Goal: Task Accomplishment & Management: Use online tool/utility

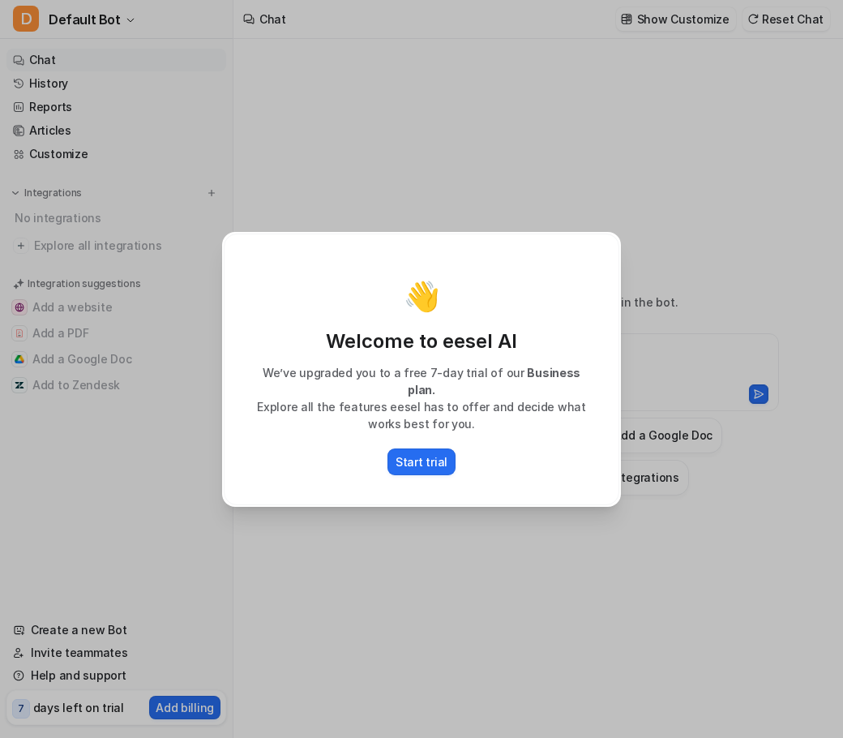
type textarea "**********"
click at [500, 225] on div "👋 Welcome to eesel AI We’ve upgraded you to a free 7-day trial of our Business …" at bounding box center [421, 369] width 425 height 738
click at [444, 448] on button "Start trial" at bounding box center [422, 461] width 68 height 27
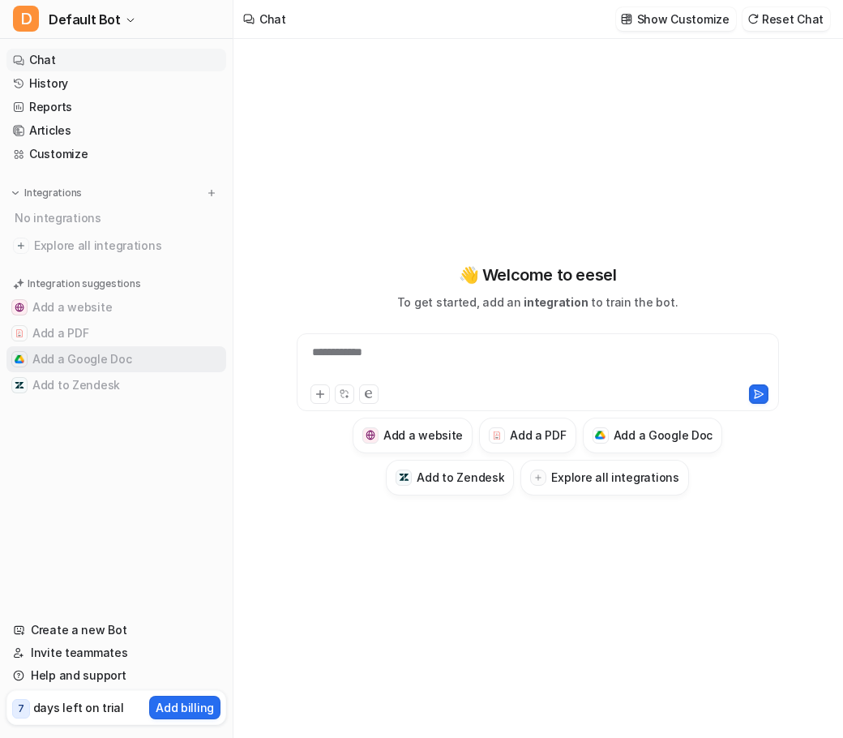
click at [80, 367] on button "Add a Google Doc" at bounding box center [116, 359] width 220 height 26
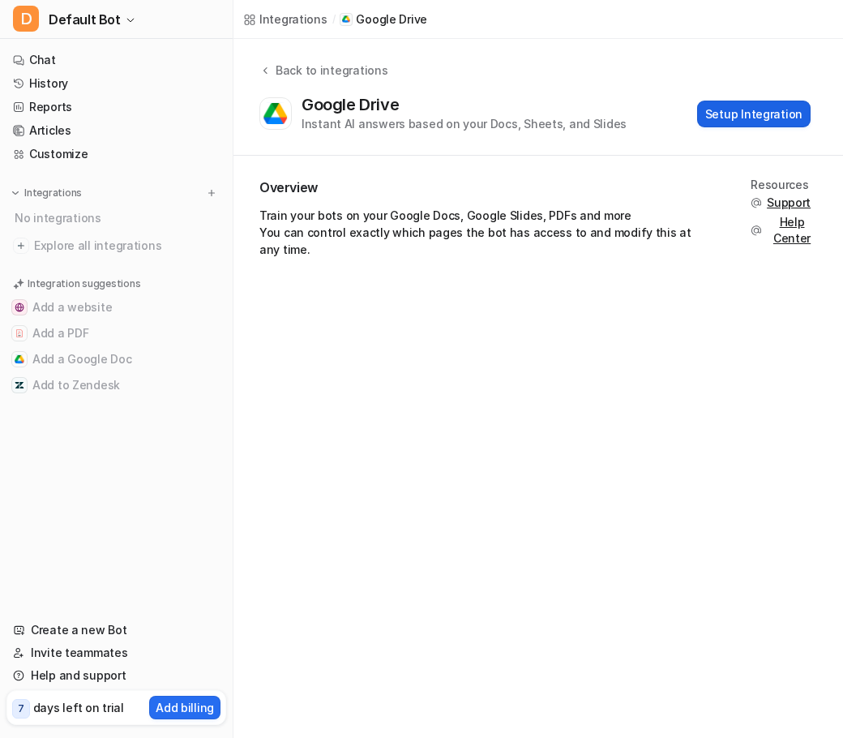
click at [741, 120] on button "Setup Integration" at bounding box center [754, 114] width 114 height 27
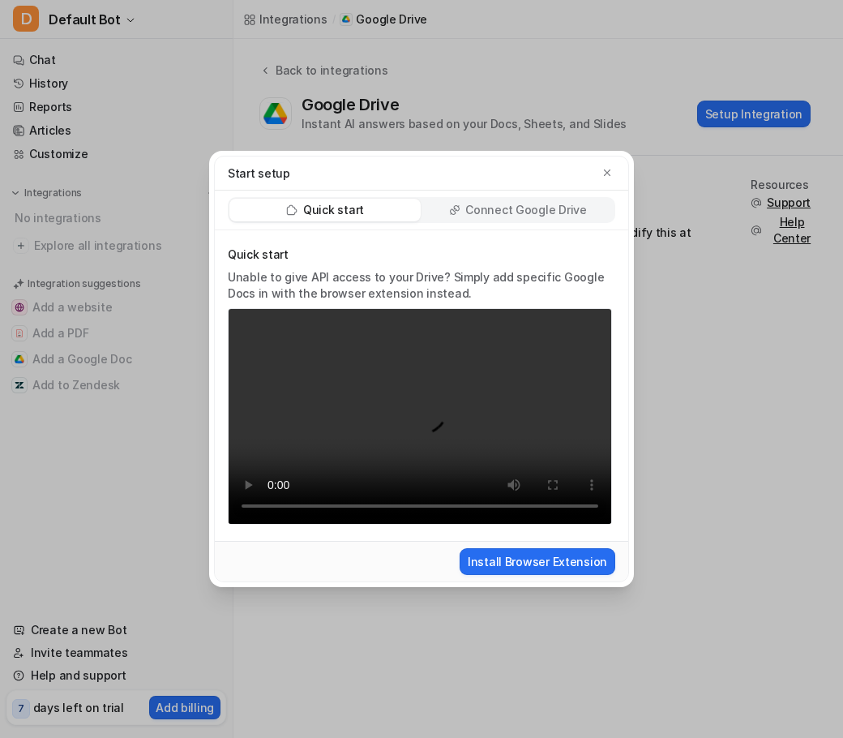
click at [662, 337] on div "Start setup Quick start Connect Google Drive Quick start Unable to give API acc…" at bounding box center [421, 369] width 843 height 738
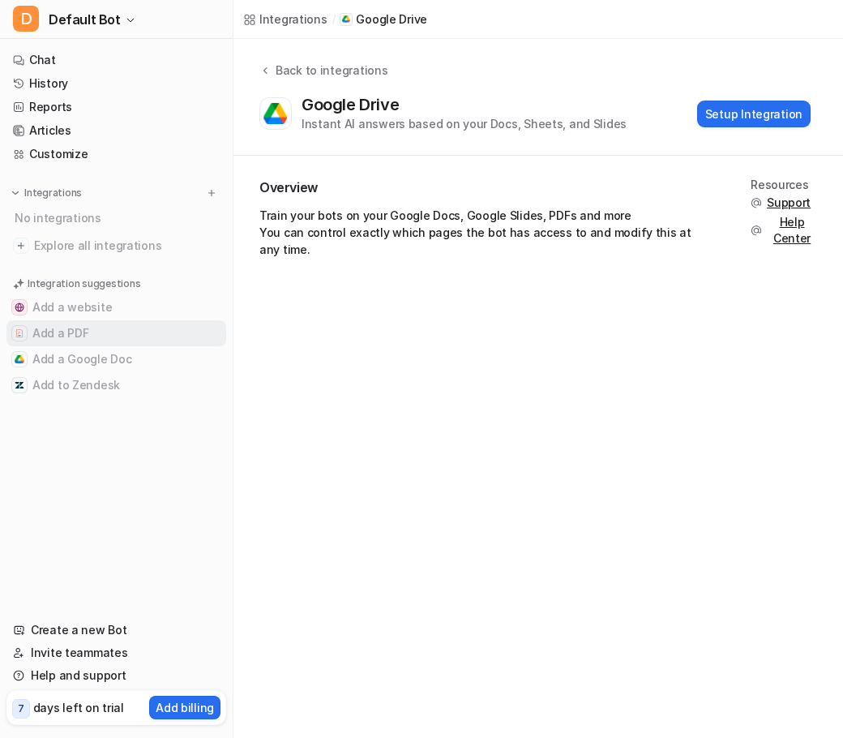
click at [62, 328] on button "Add a PDF" at bounding box center [116, 333] width 220 height 26
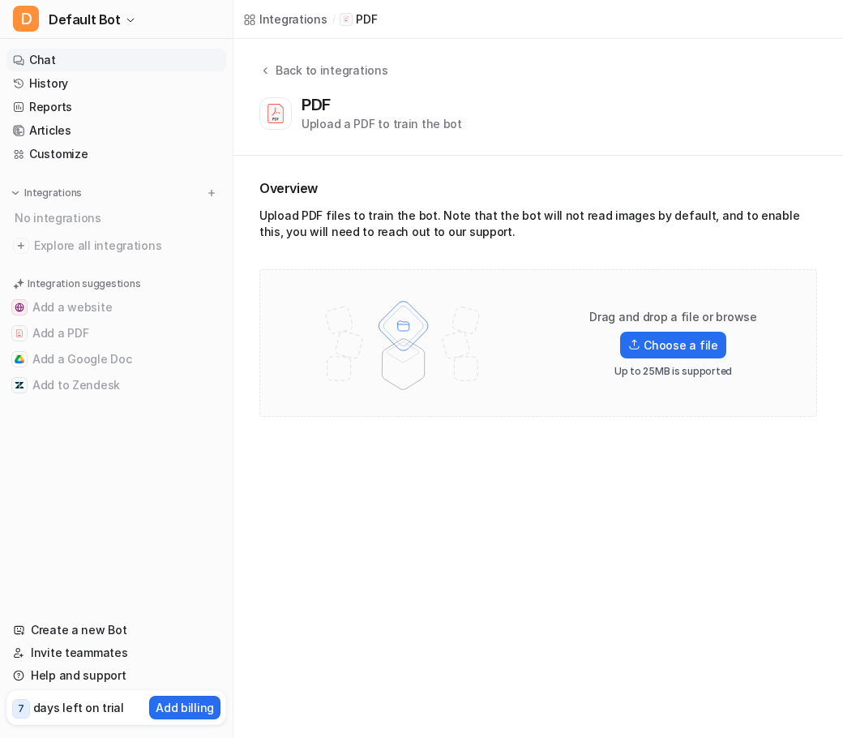
click at [135, 49] on link "Chat" at bounding box center [116, 60] width 220 height 23
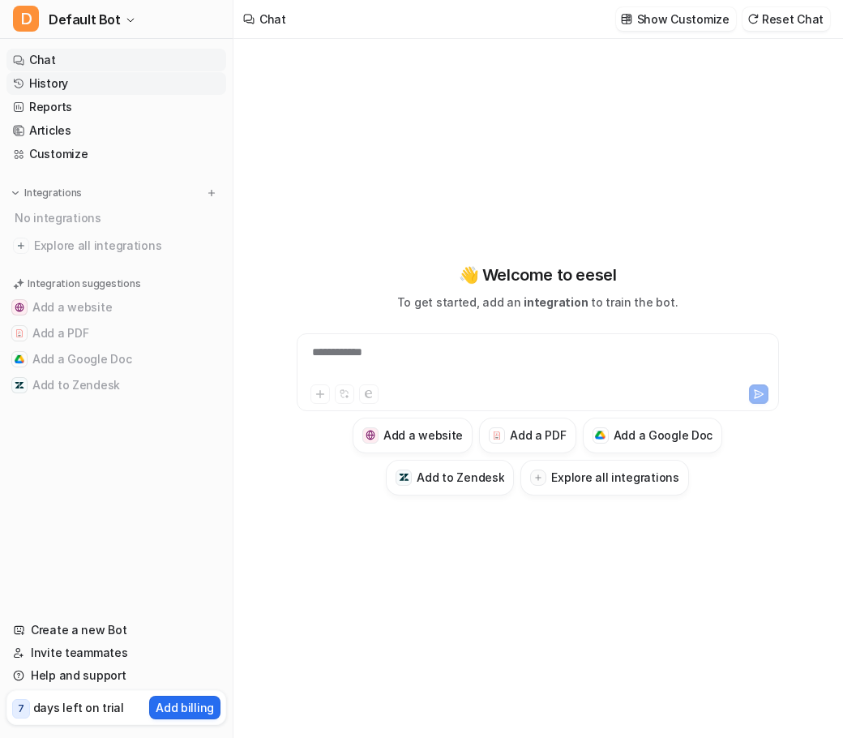
click at [114, 75] on link "History" at bounding box center [116, 83] width 220 height 23
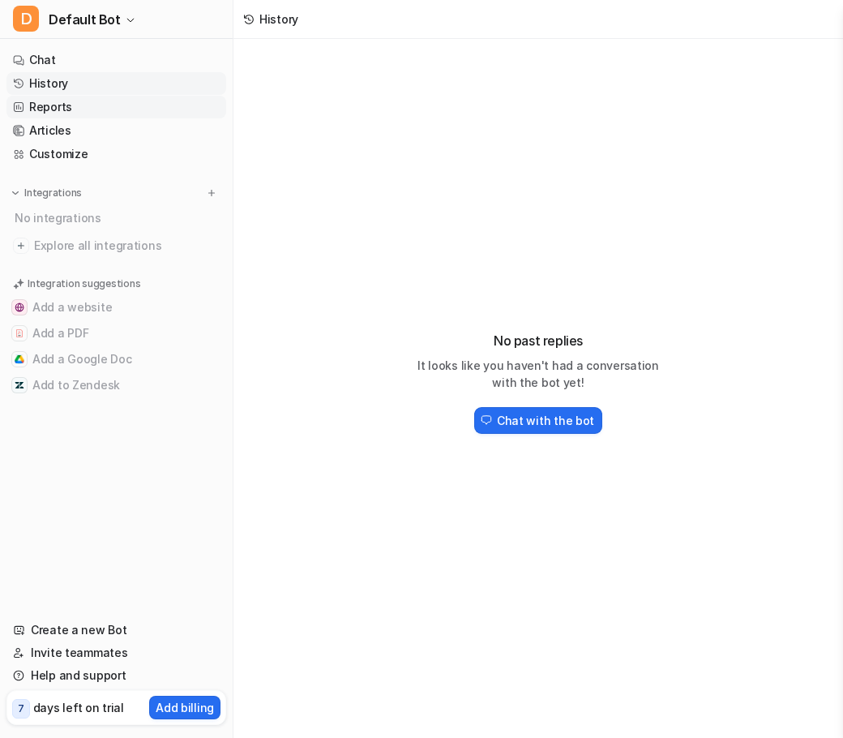
click at [129, 101] on link "Reports" at bounding box center [116, 107] width 220 height 23
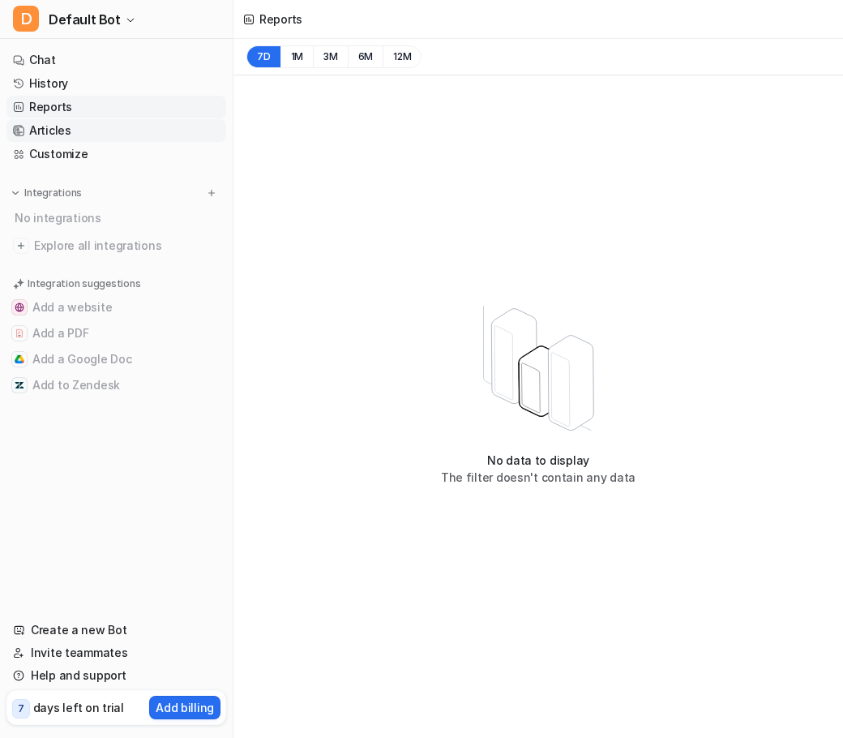
click at [128, 127] on link "Articles" at bounding box center [116, 130] width 220 height 23
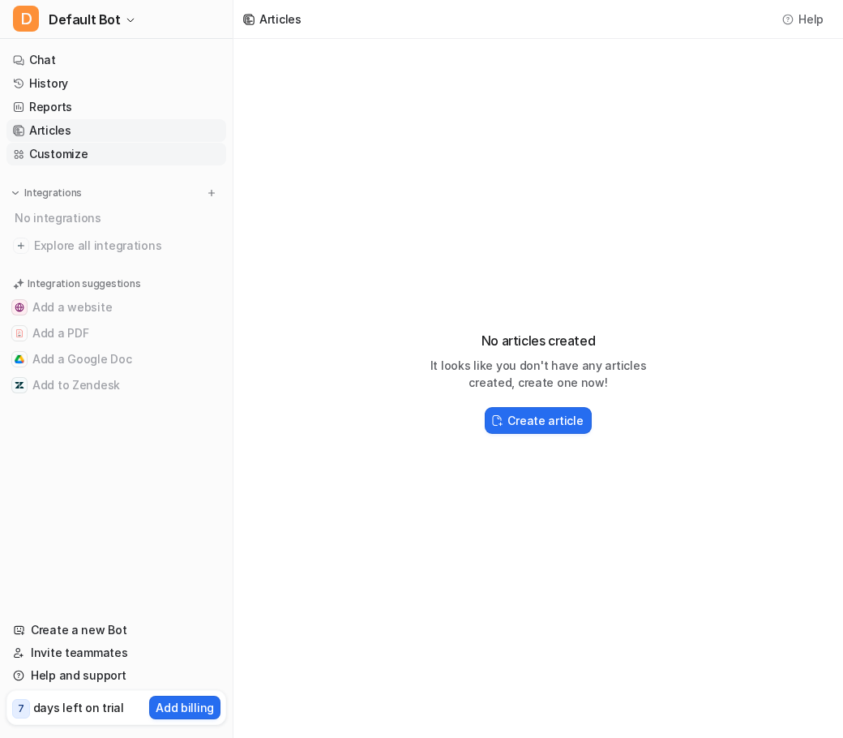
click at [146, 144] on link "Customize" at bounding box center [116, 154] width 220 height 23
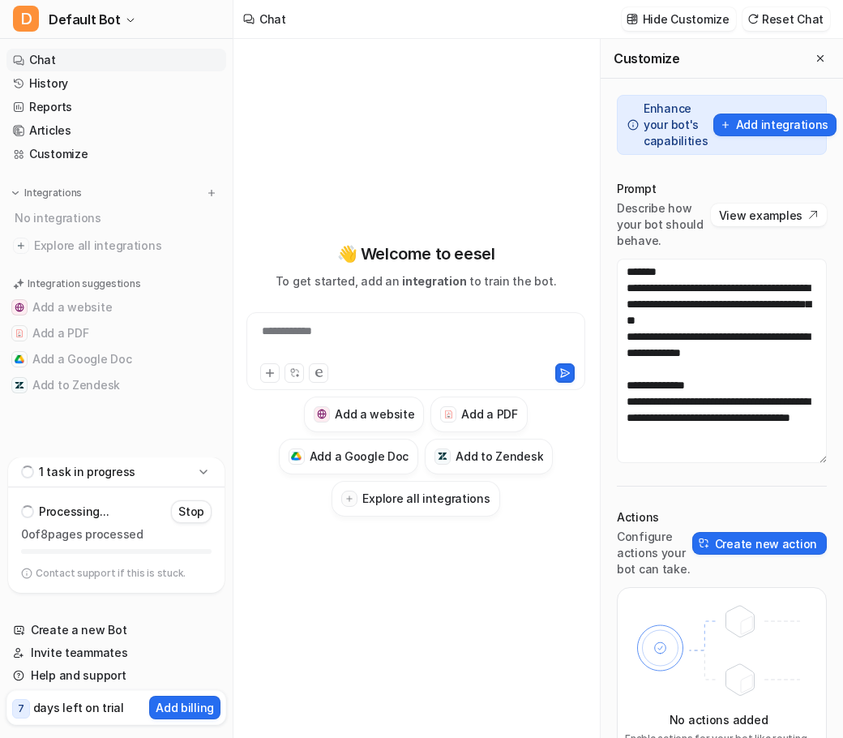
click at [116, 186] on div "Integrations" at bounding box center [116, 193] width 207 height 16
click at [110, 195] on div "Integrations" at bounding box center [116, 193] width 207 height 16
click at [96, 204] on div "Integrations No integrations Explore all integrations" at bounding box center [116, 221] width 220 height 72
click at [84, 212] on div "No integrations" at bounding box center [118, 217] width 216 height 27
click at [62, 469] on p "1 task in progress" at bounding box center [87, 472] width 96 height 16
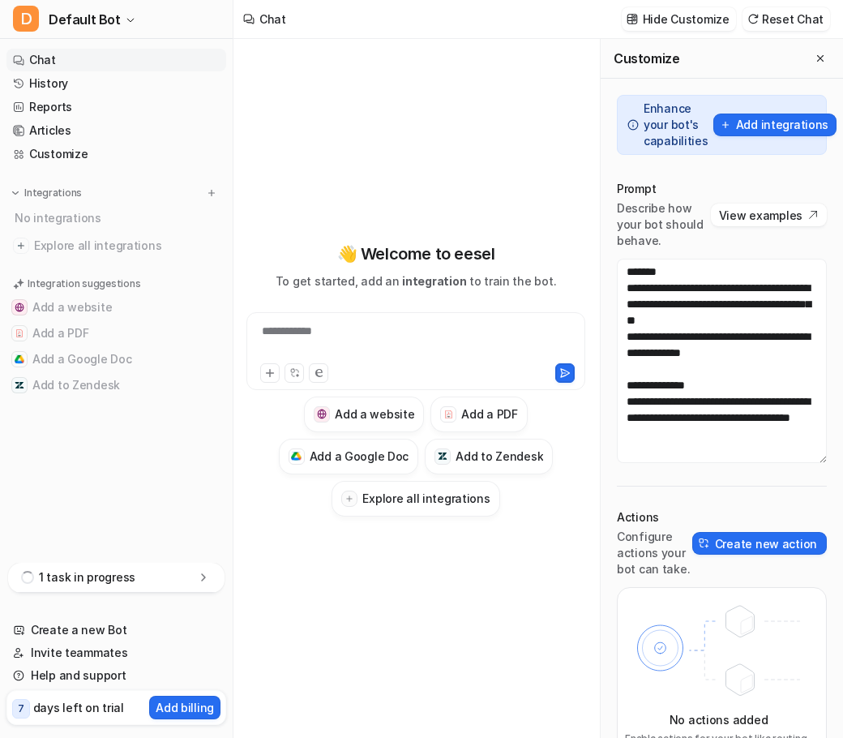
click at [92, 575] on p "1 task in progress" at bounding box center [87, 577] width 96 height 16
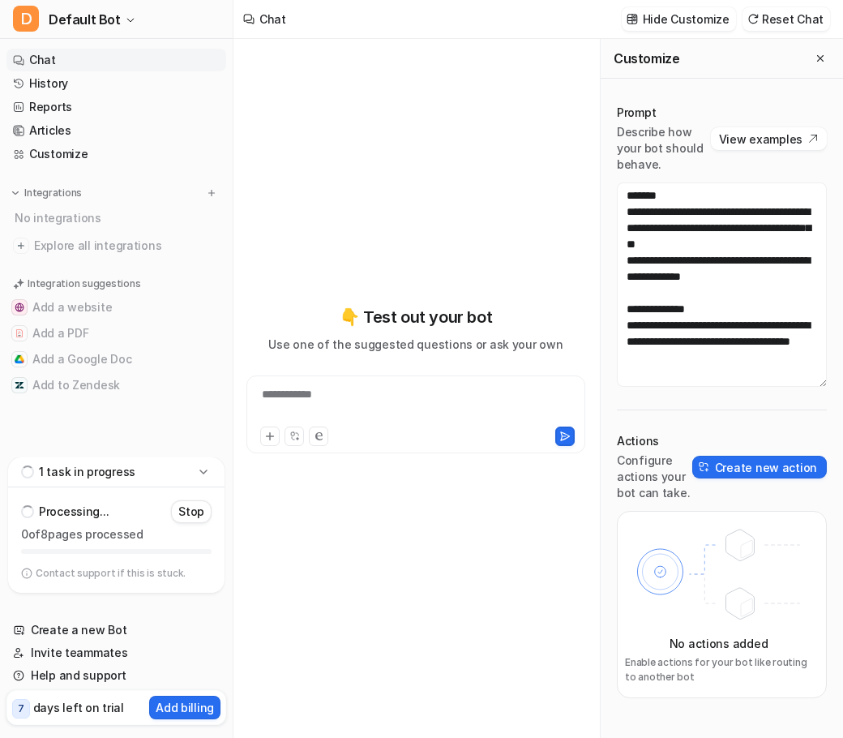
click at [102, 536] on p "0 of 8 pages processed" at bounding box center [116, 534] width 191 height 16
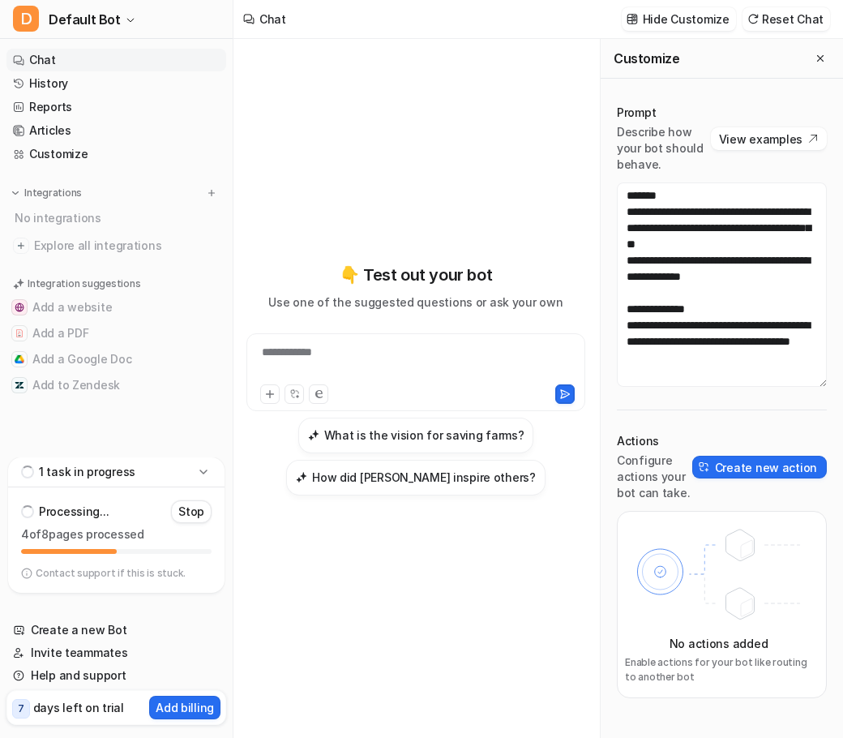
click at [172, 421] on nav "Chat History Reports Articles Customize Integrations No integrations Explore al…" at bounding box center [116, 249] width 233 height 415
click at [825, 62] on icon "Close flyout" at bounding box center [820, 58] width 11 height 11
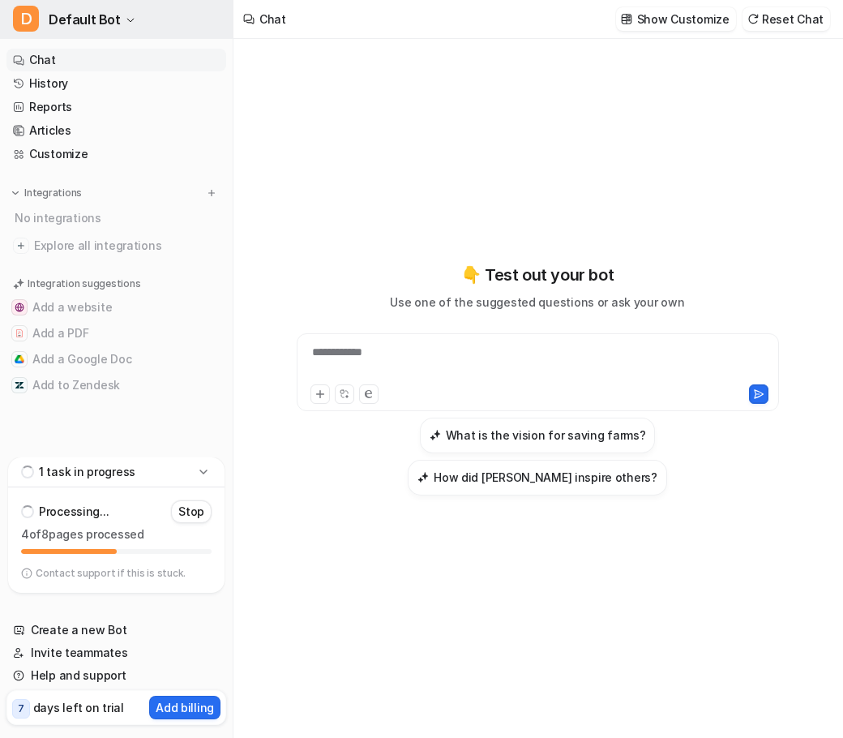
click at [54, 16] on span "Default Bot" at bounding box center [85, 19] width 72 height 23
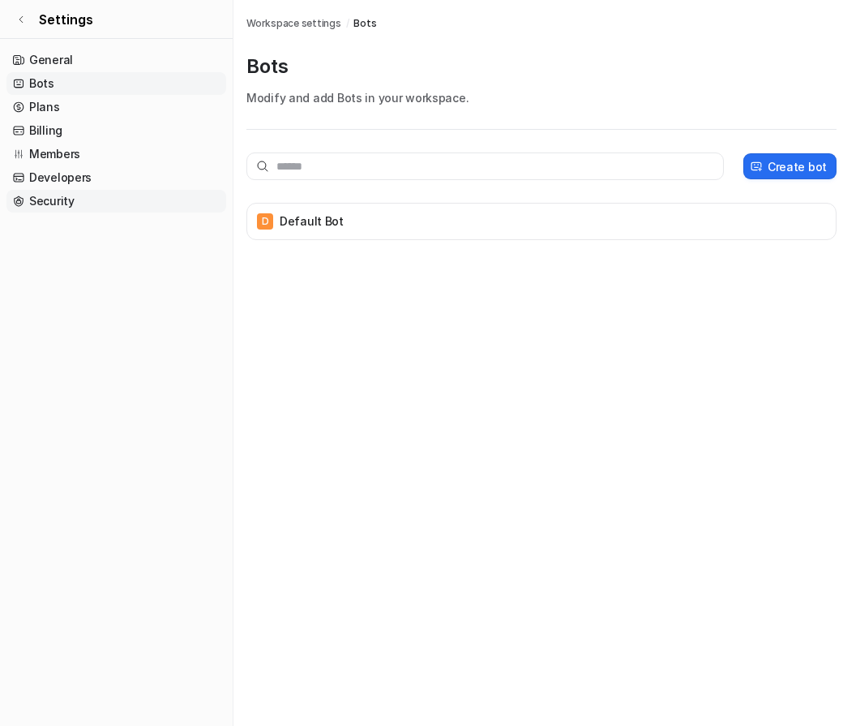
click at [127, 196] on link "Security" at bounding box center [116, 201] width 220 height 23
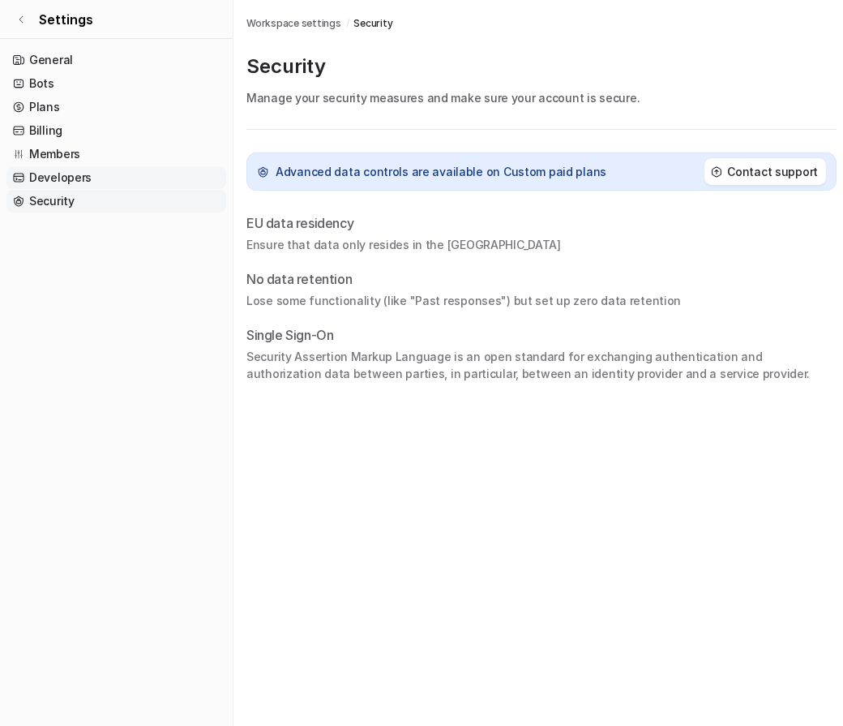
click at [122, 182] on link "Developers" at bounding box center [116, 177] width 220 height 23
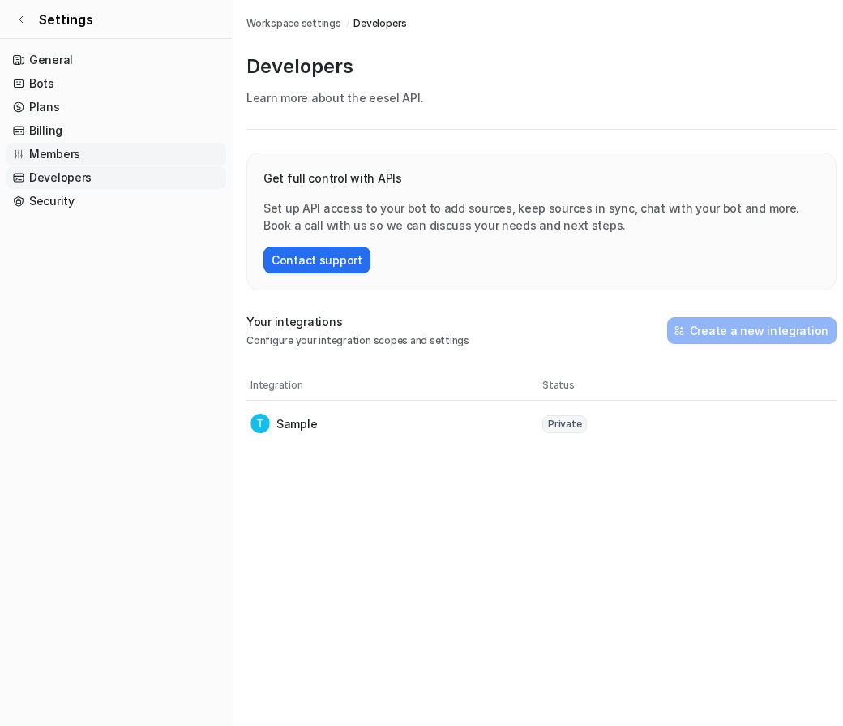
click at [114, 160] on link "Members" at bounding box center [116, 154] width 220 height 23
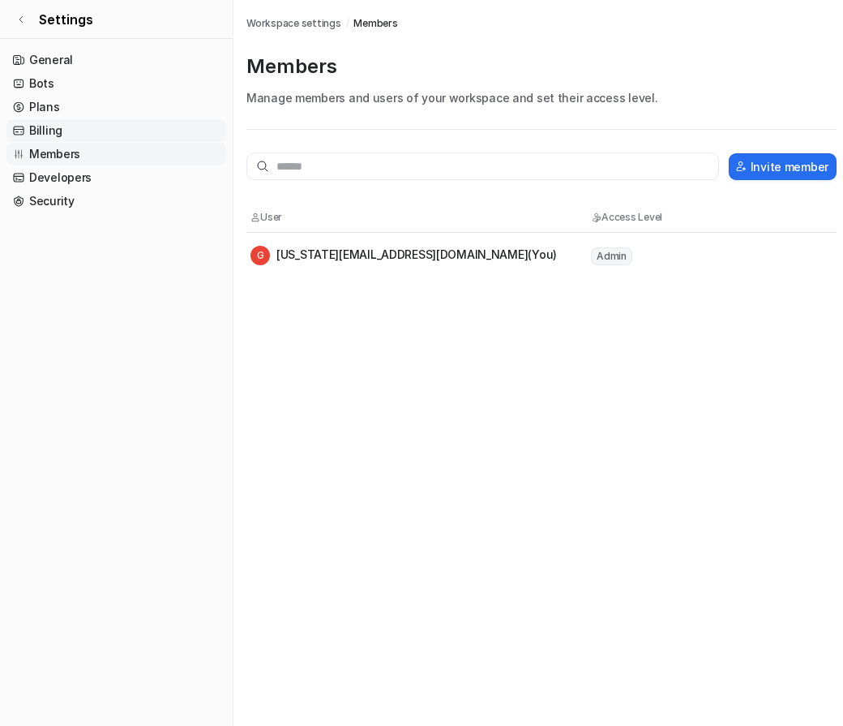
click at [107, 139] on link "Billing" at bounding box center [116, 130] width 220 height 23
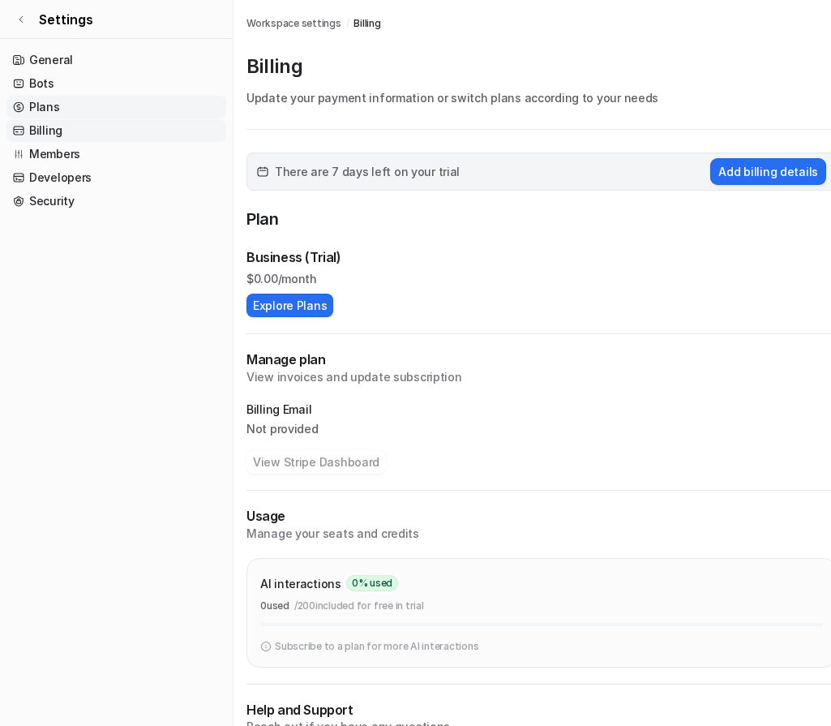
click at [41, 97] on link "Plans" at bounding box center [116, 107] width 220 height 23
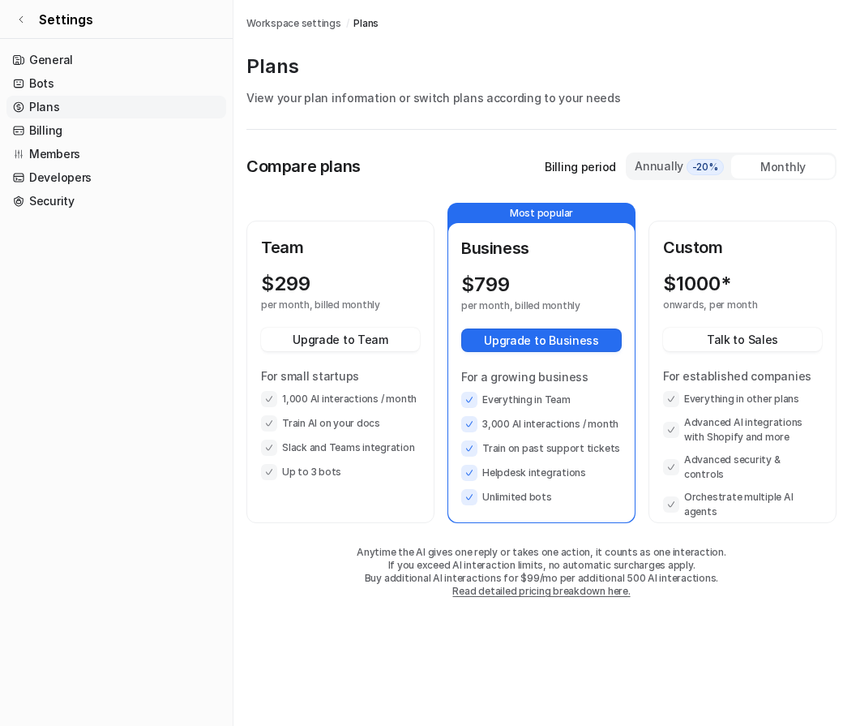
click at [640, 174] on div "Annually -20%" at bounding box center [679, 166] width 91 height 18
click at [746, 170] on div "Monthly" at bounding box center [783, 167] width 104 height 24
click at [53, 18] on span "Settings" at bounding box center [66, 19] width 54 height 19
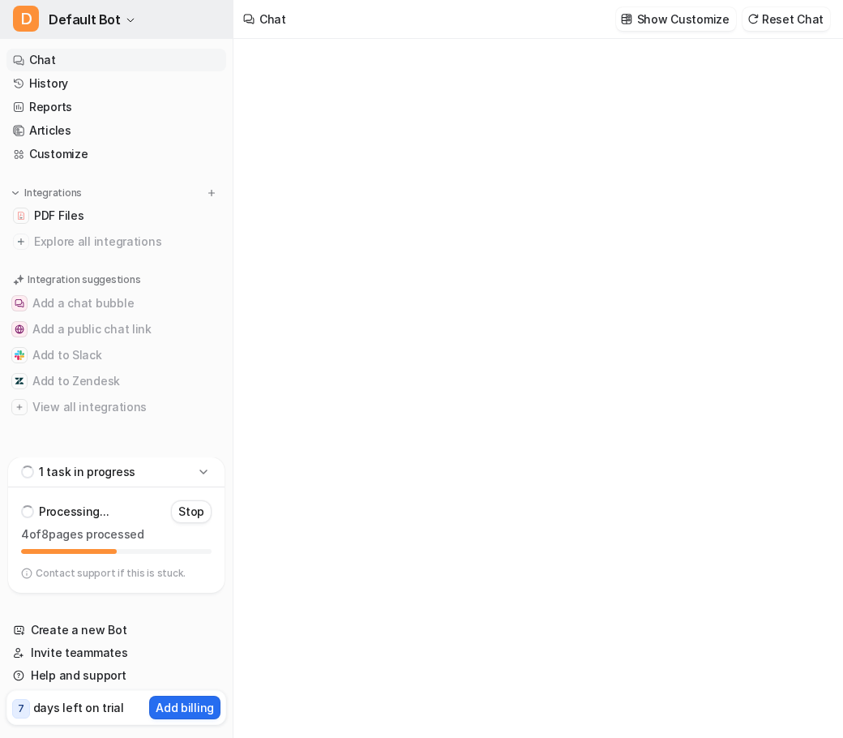
type textarea "**********"
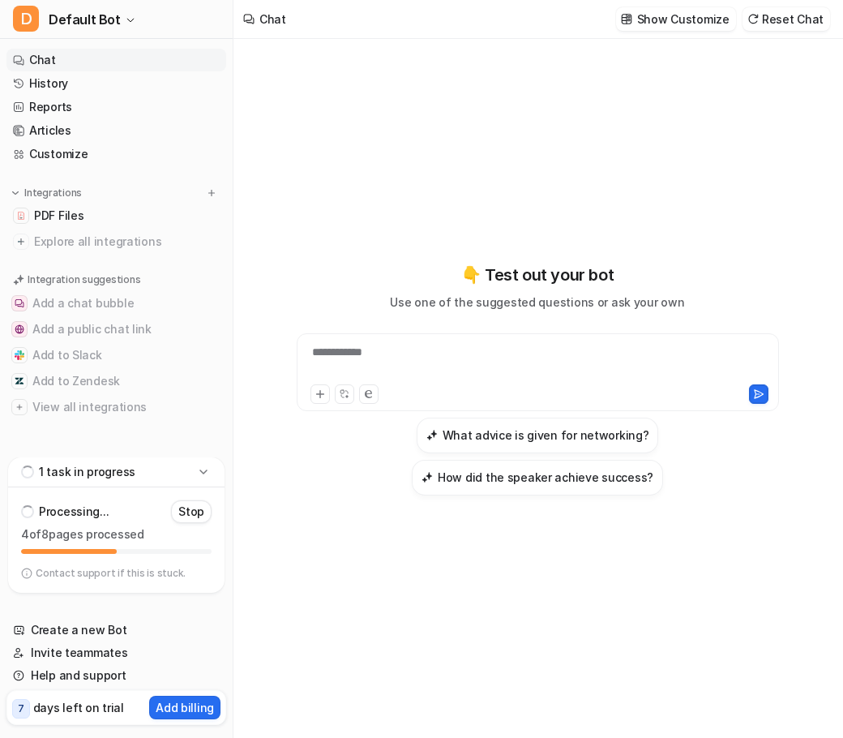
drag, startPoint x: 85, startPoint y: 555, endPoint x: 107, endPoint y: 567, distance: 25.0
click at [107, 567] on p "Contact support if this is stuck." at bounding box center [111, 573] width 150 height 13
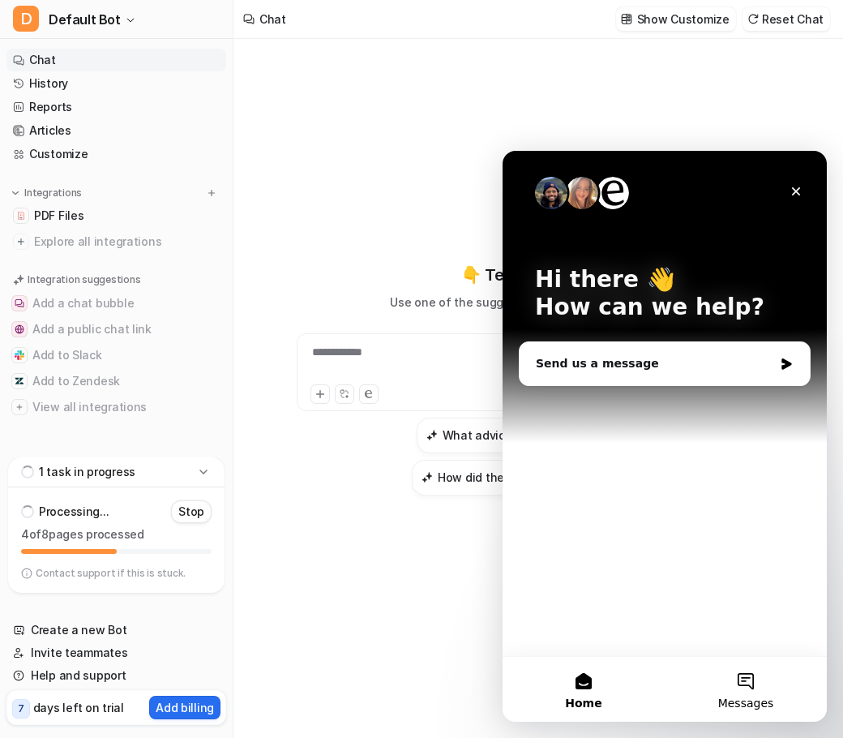
click at [741, 684] on button "Messages" at bounding box center [746, 689] width 162 height 65
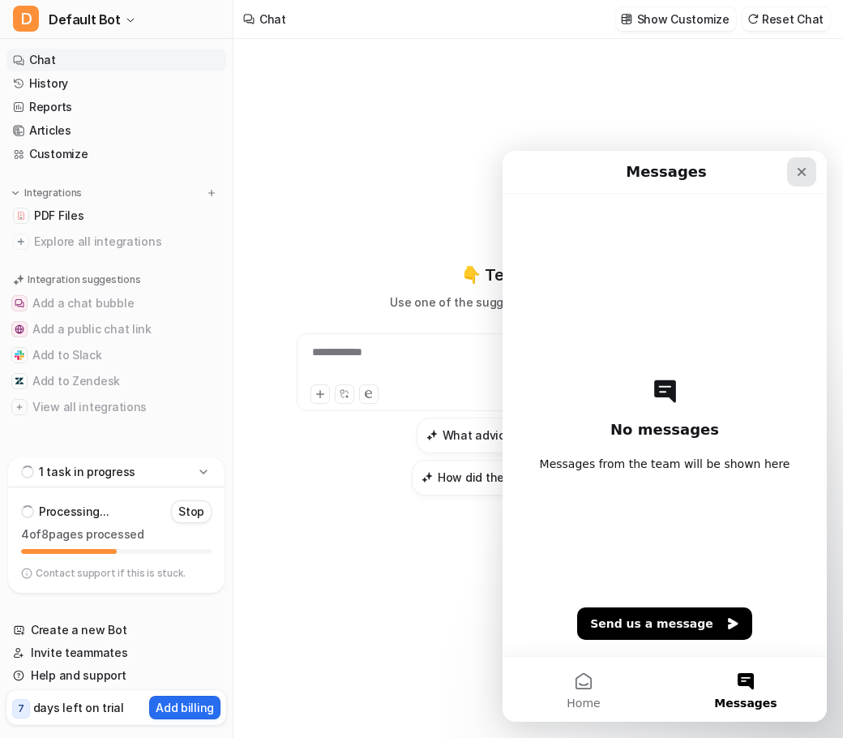
click at [800, 178] on div "Close" at bounding box center [801, 171] width 29 height 29
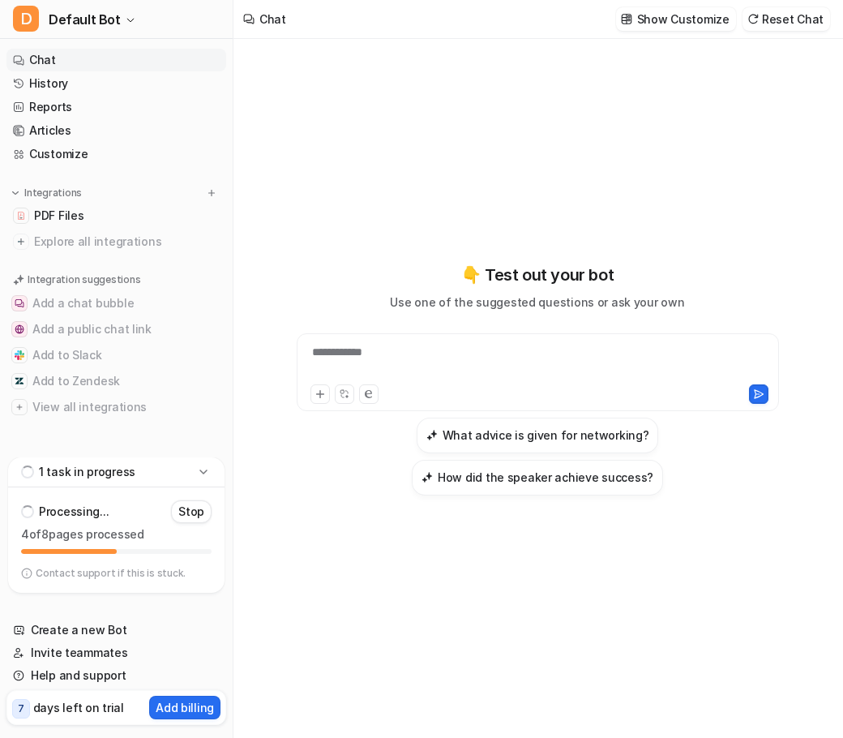
click at [97, 543] on div "4 of 8 pages processed" at bounding box center [116, 535] width 191 height 19
click at [66, 503] on div "Processing... Stop" at bounding box center [116, 511] width 191 height 23
click at [77, 512] on p "Processing..." at bounding box center [74, 512] width 70 height 16
click at [77, 474] on p "1 task in progress" at bounding box center [87, 472] width 96 height 16
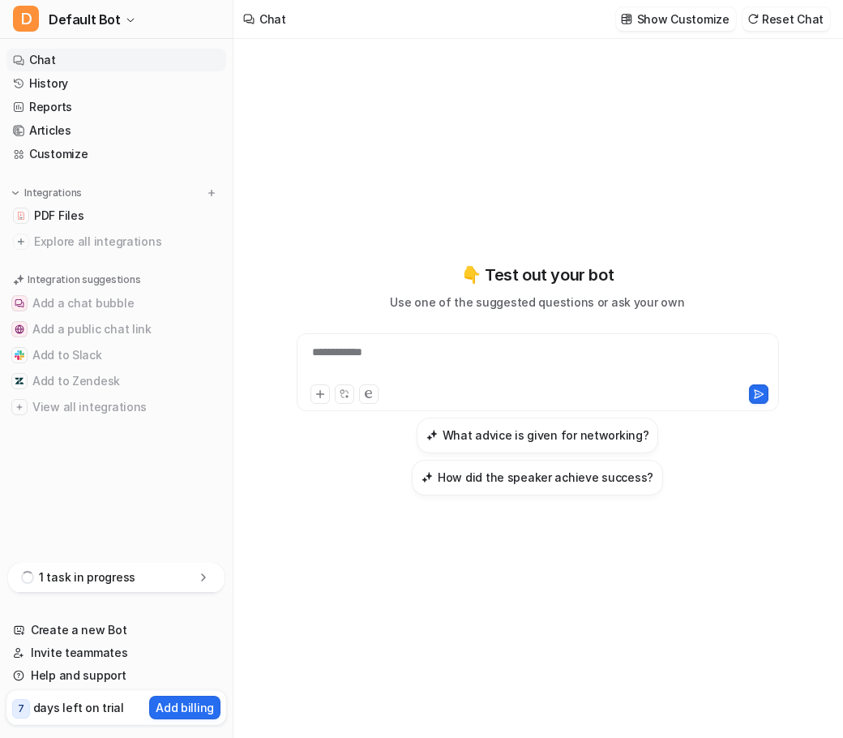
click at [83, 567] on div "1 task in progress" at bounding box center [116, 578] width 216 height 30
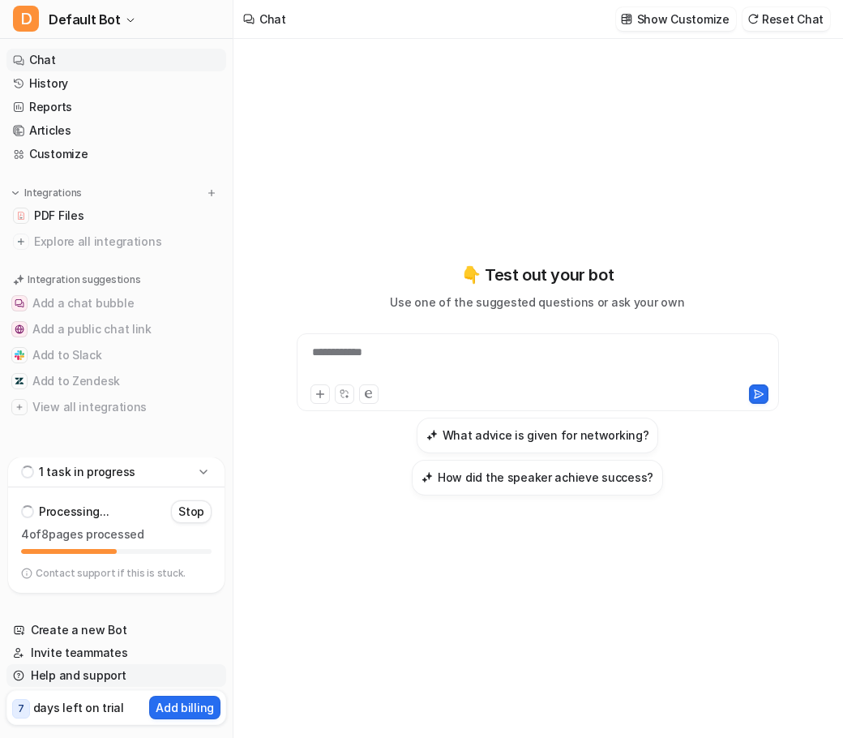
click at [74, 684] on link "Help and support" at bounding box center [116, 675] width 220 height 23
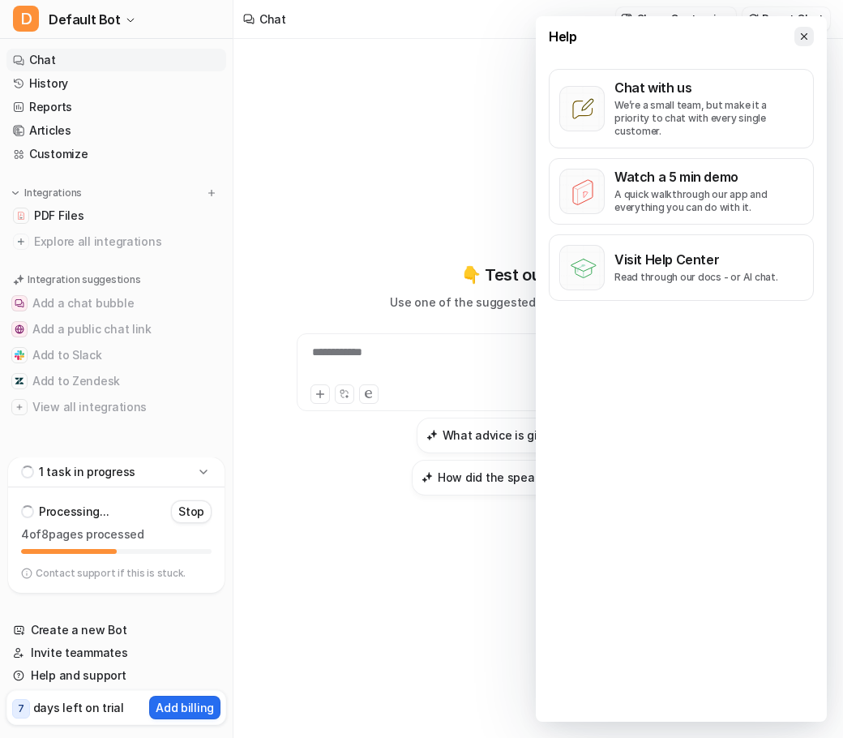
click at [804, 33] on icon at bounding box center [804, 36] width 11 height 11
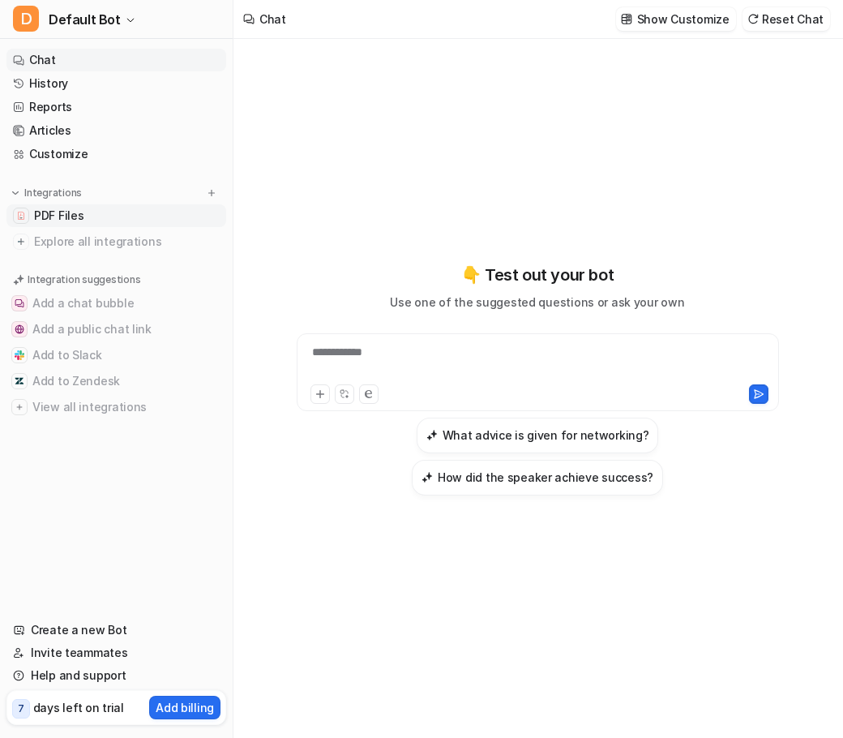
click at [72, 223] on span "PDF Files" at bounding box center [58, 216] width 49 height 16
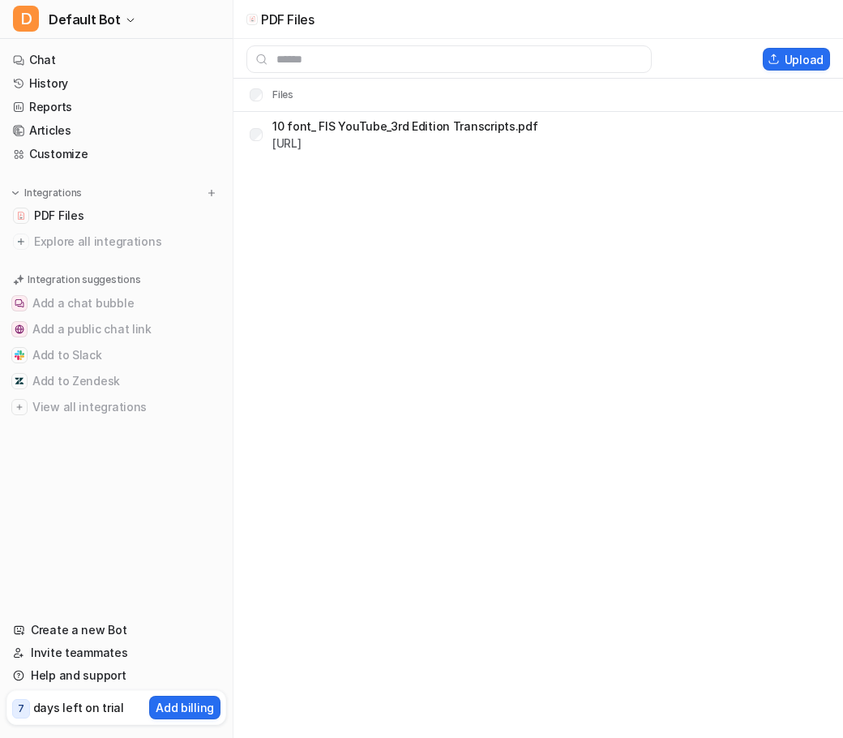
click at [486, 131] on p "10 font_ FIS YouTube_3rd Edition Transcripts.pdf" at bounding box center [405, 126] width 266 height 17
click at [807, 61] on button "Upload" at bounding box center [800, 59] width 60 height 23
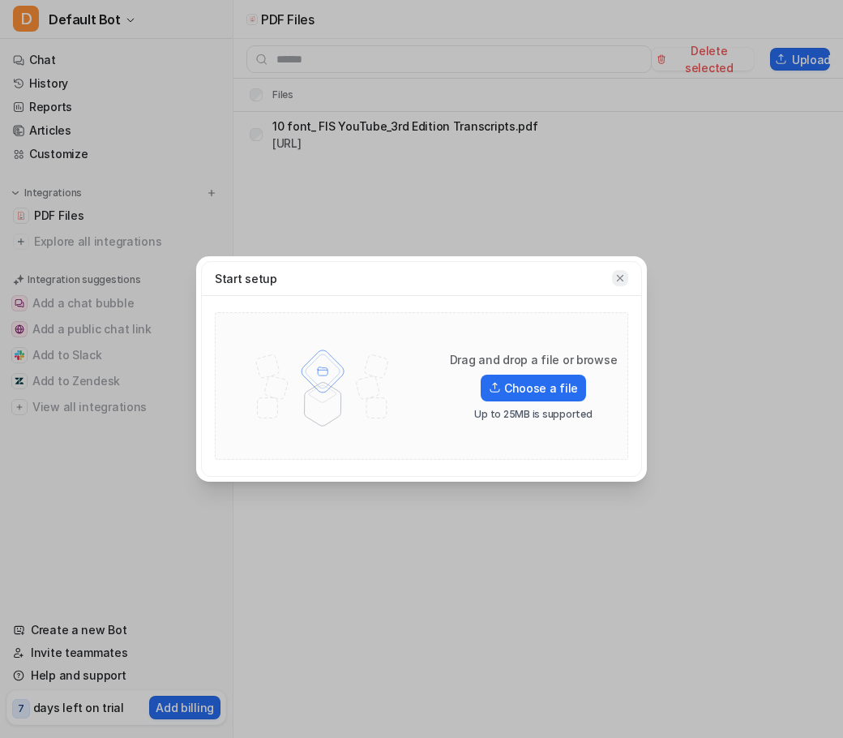
click at [619, 280] on icon "button" at bounding box center [620, 278] width 6 height 6
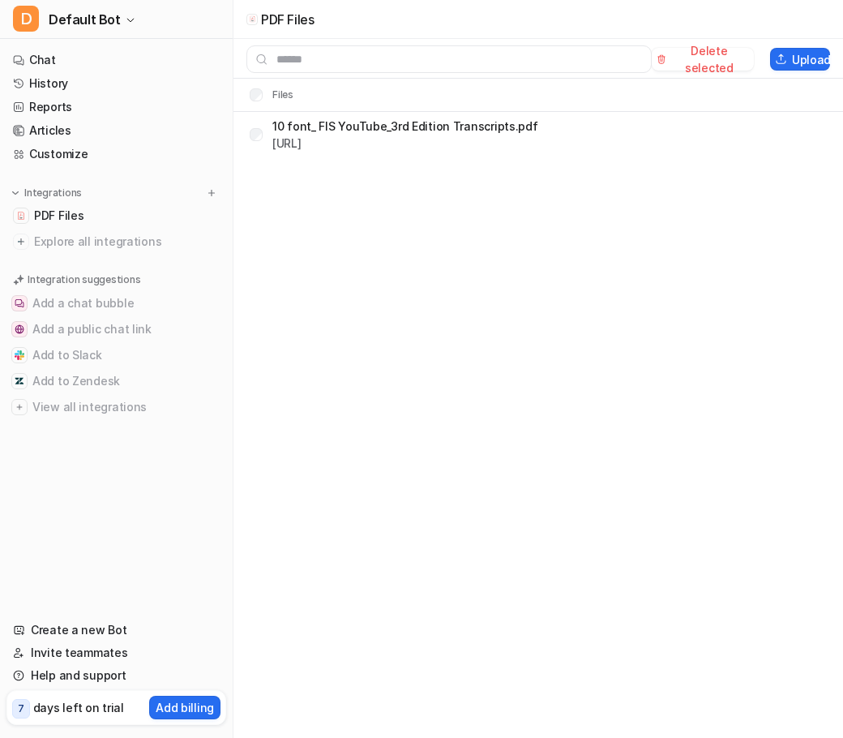
click at [619, 280] on div "PDF Files Delete selected Upload Files 10 font_ FIS YouTube_3rd Edition Transcr…" at bounding box center [421, 369] width 843 height 738
click at [491, 133] on p "10 font_ FIS YouTube_3rd Edition Transcripts.pdf" at bounding box center [405, 126] width 266 height 17
click at [302, 148] on link "[URL]" at bounding box center [286, 143] width 29 height 14
click at [443, 268] on div "PDF Files Upload Files 10 font_ FIS YouTube_3rd Edition Transcripts.pdf https:/…" at bounding box center [421, 369] width 843 height 738
click at [109, 705] on p "days left on trial" at bounding box center [78, 707] width 91 height 17
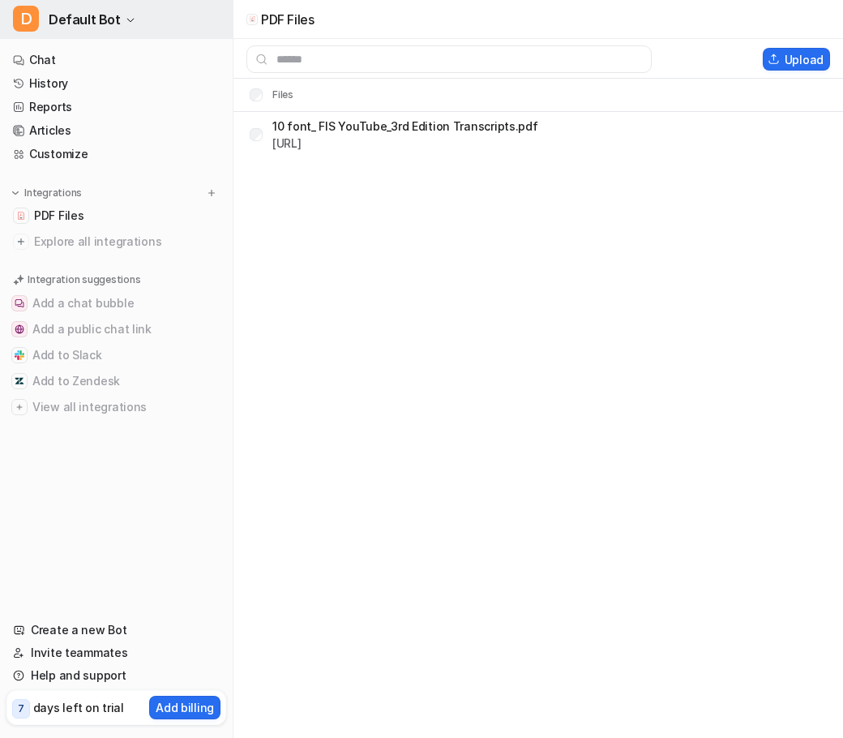
click at [66, 20] on span "Default Bot" at bounding box center [85, 19] width 72 height 23
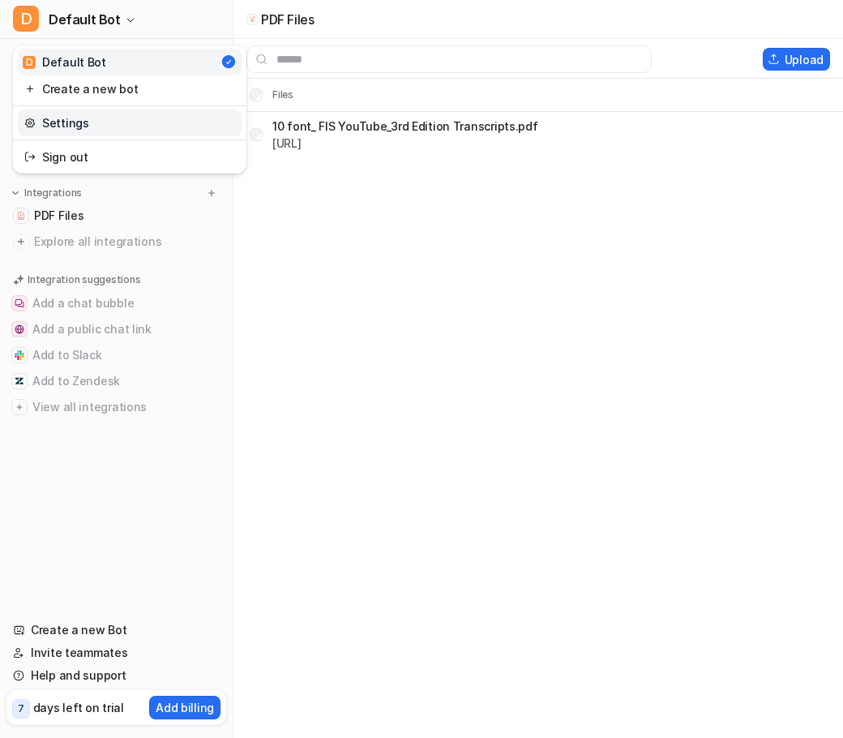
click at [88, 114] on link "Settings" at bounding box center [130, 122] width 224 height 27
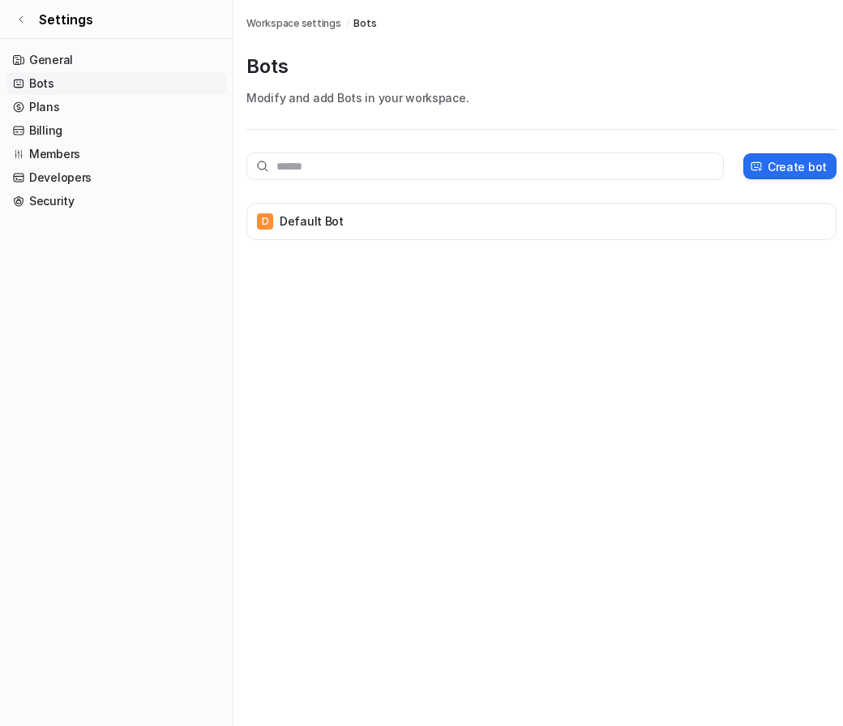
click at [88, 114] on link "Plans" at bounding box center [116, 107] width 220 height 23
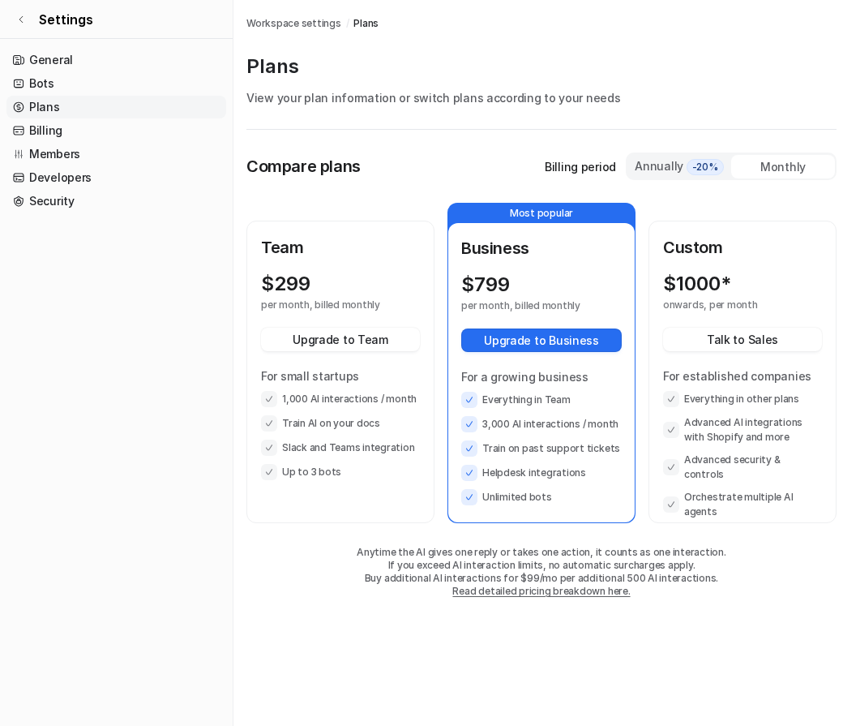
click at [678, 169] on div "Annually -20%" at bounding box center [679, 166] width 91 height 18
click at [748, 165] on div "Monthly" at bounding box center [783, 167] width 104 height 24
click at [661, 165] on div "Annually -20%" at bounding box center [679, 166] width 91 height 18
click at [763, 162] on div "Monthly" at bounding box center [783, 167] width 104 height 24
click at [699, 164] on span "-20%" at bounding box center [705, 167] width 37 height 16
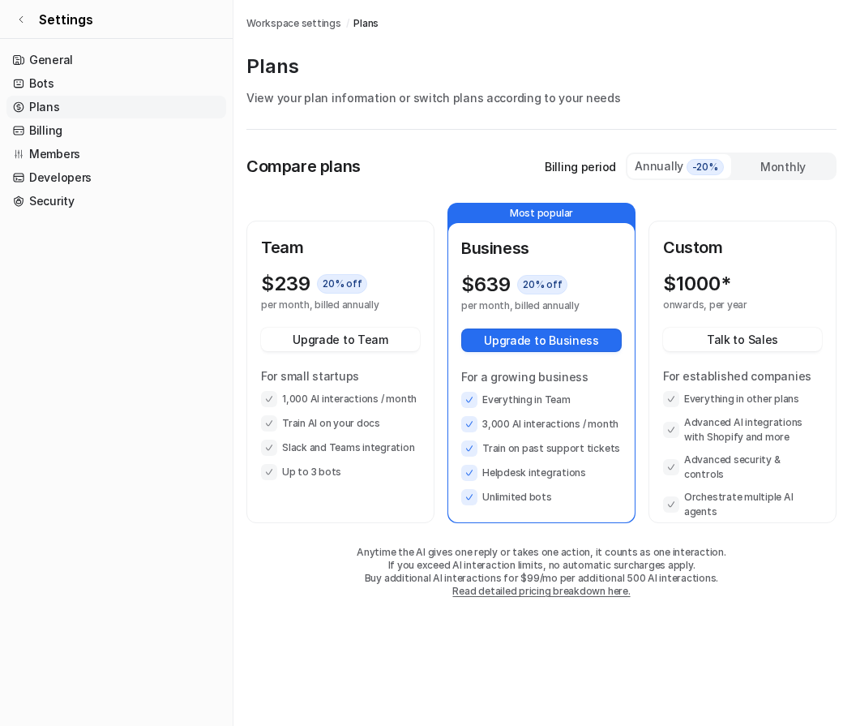
click at [743, 168] on div "Monthly" at bounding box center [783, 167] width 104 height 24
click at [702, 161] on span "-20%" at bounding box center [705, 167] width 37 height 16
click at [748, 178] on div "Annually -20% Monthly" at bounding box center [731, 166] width 211 height 28
click at [755, 173] on div "Monthly" at bounding box center [783, 167] width 104 height 24
click at [752, 173] on div "Monthly" at bounding box center [783, 167] width 104 height 24
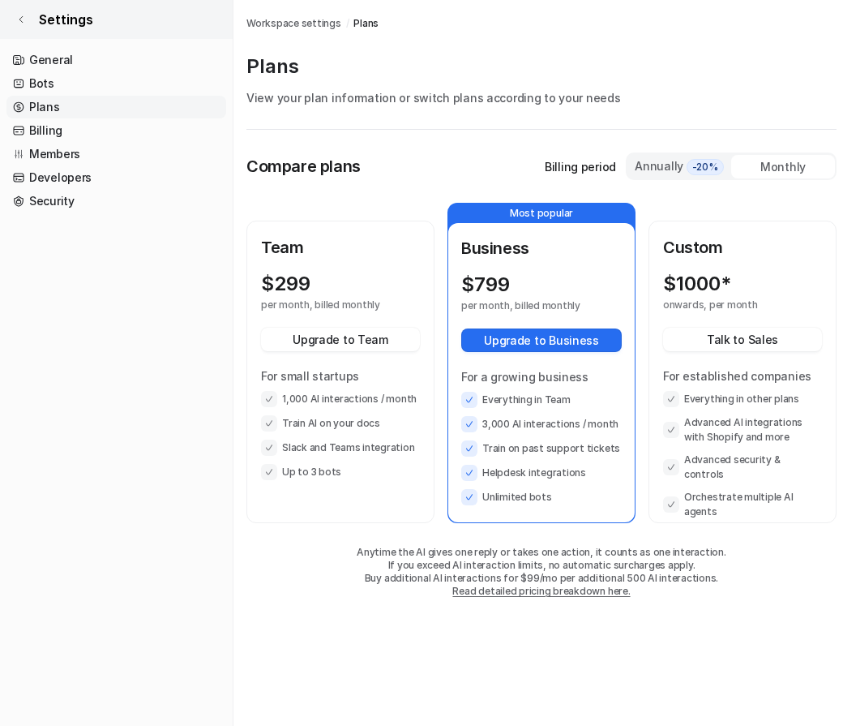
click at [54, 11] on span "Settings" at bounding box center [66, 19] width 54 height 19
